Goal: Find specific page/section: Find specific page/section

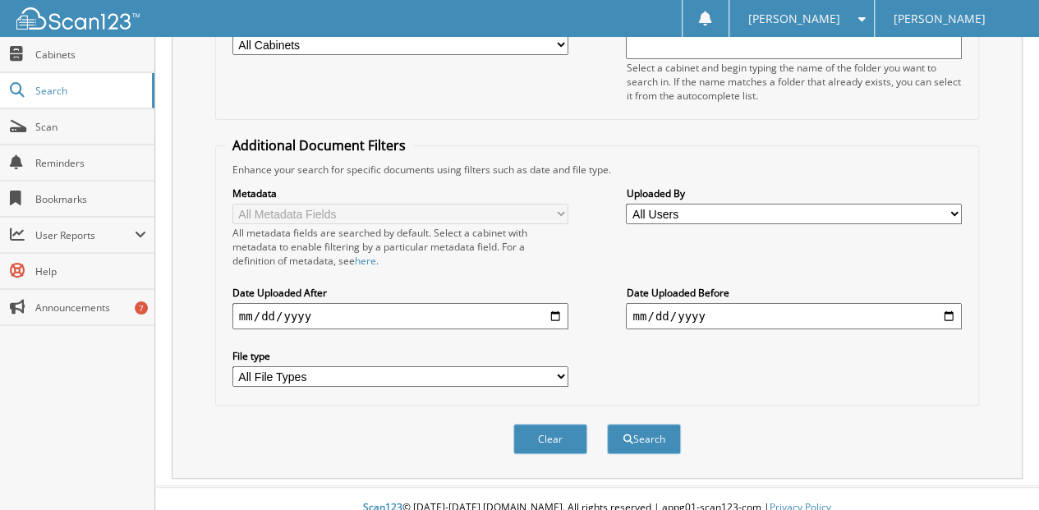
scroll to position [246, 0]
type input "[PERSON_NAME]"
click at [644, 423] on button "Search" at bounding box center [644, 438] width 74 height 30
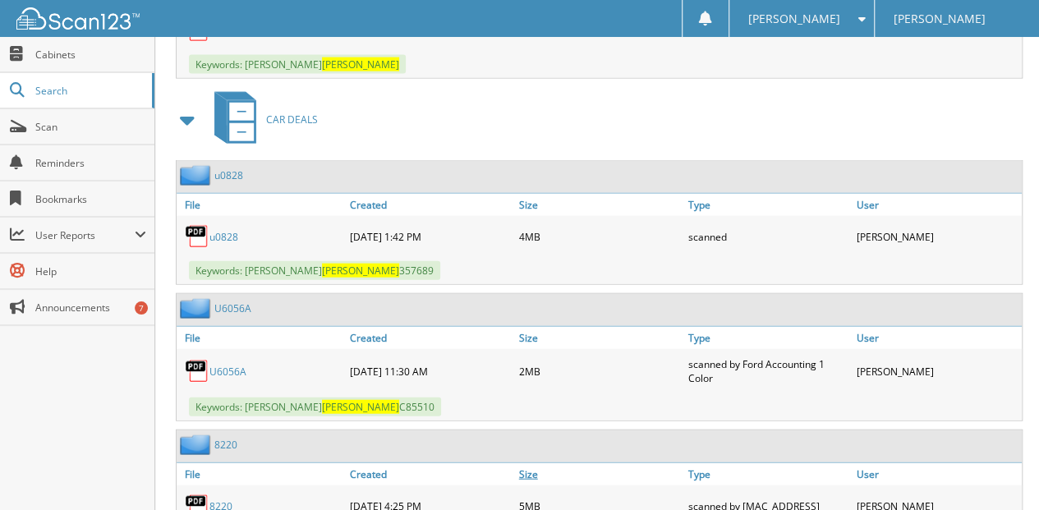
scroll to position [1846, 0]
click at [228, 231] on link "u0828" at bounding box center [224, 238] width 29 height 14
